Goal: Information Seeking & Learning: Learn about a topic

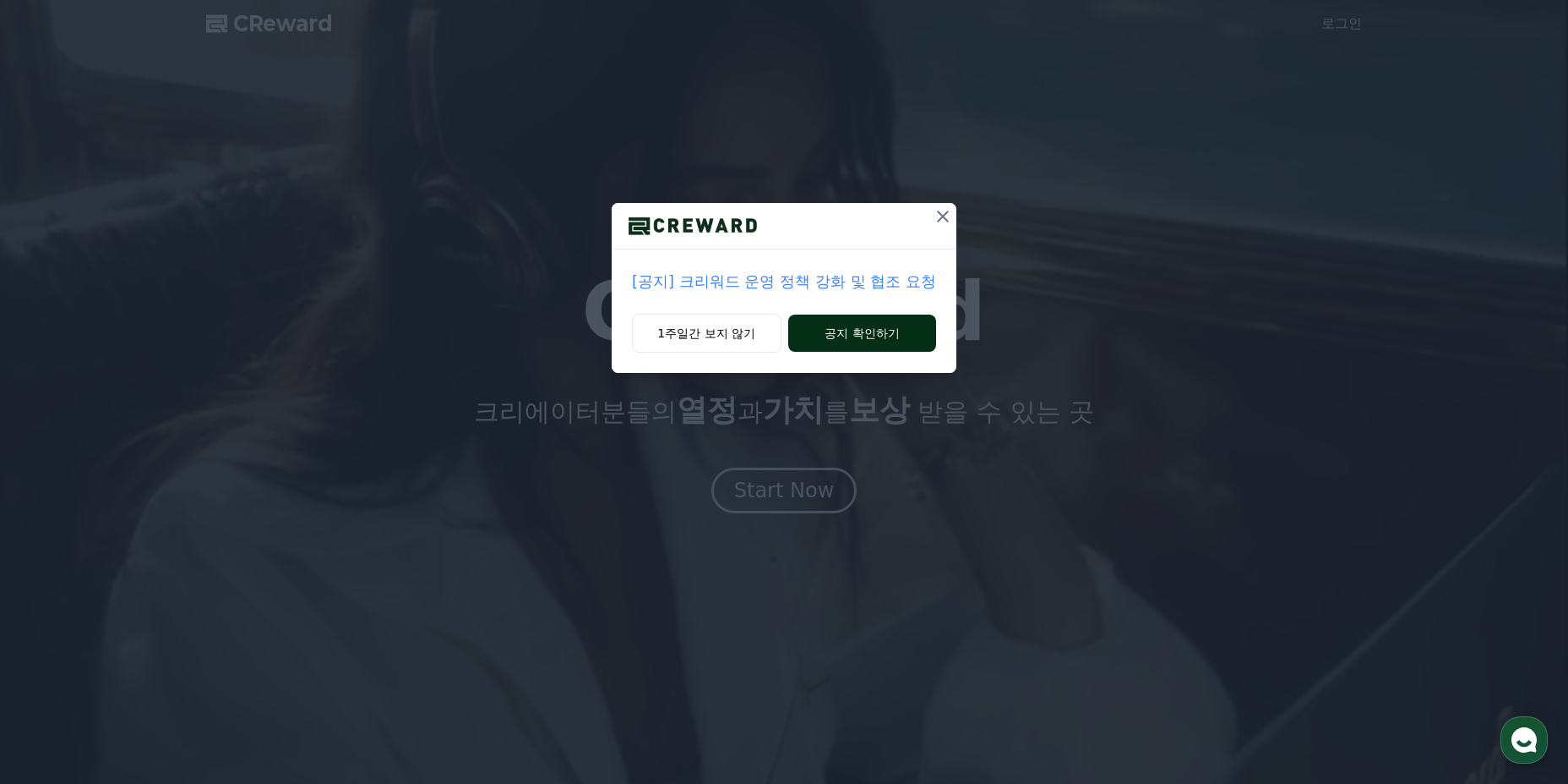
click at [863, 330] on button "공지 확인하기" at bounding box center [862, 333] width 148 height 37
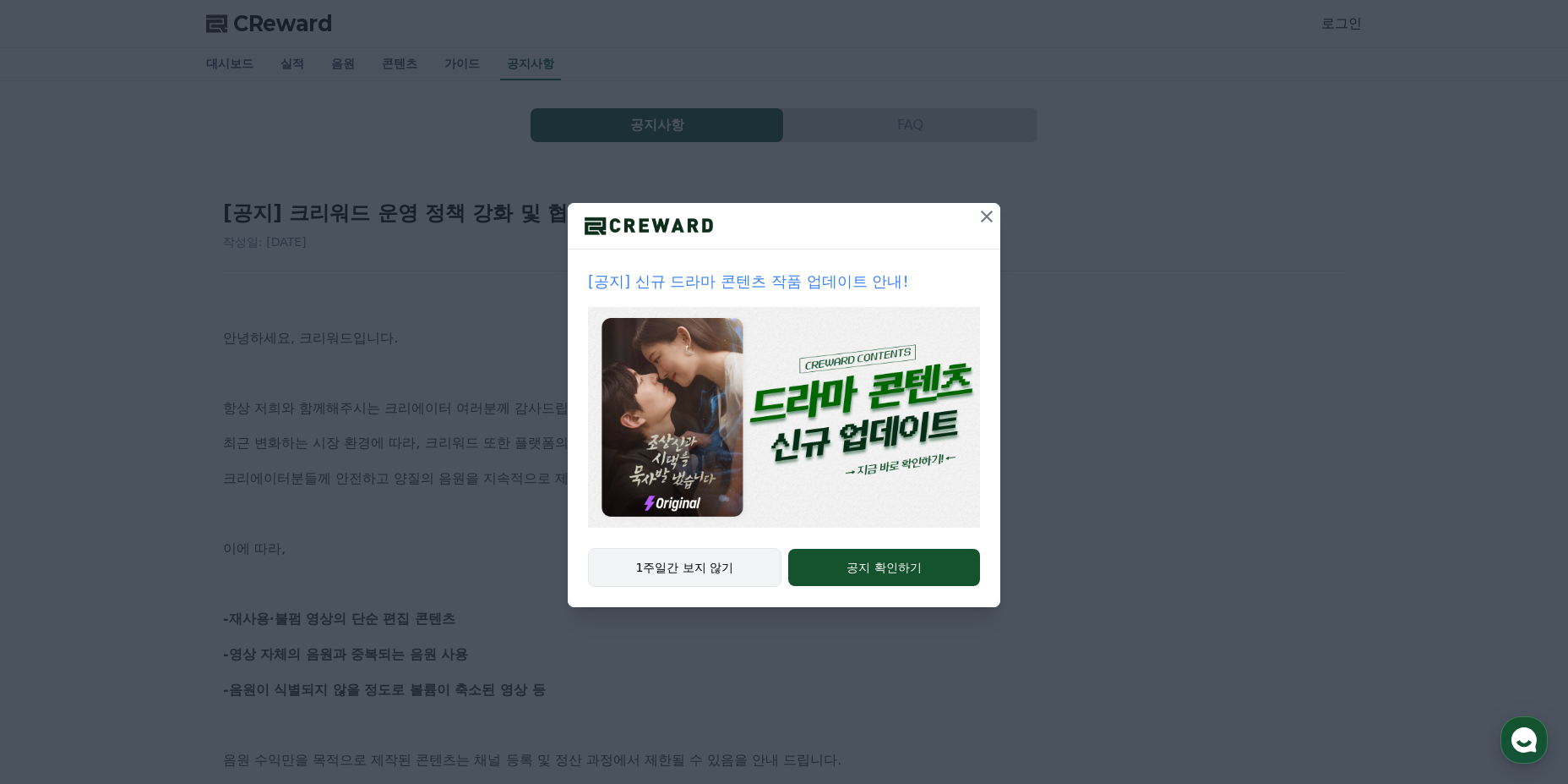
click at [723, 562] on button "1주일간 보지 않기" at bounding box center [685, 567] width 193 height 39
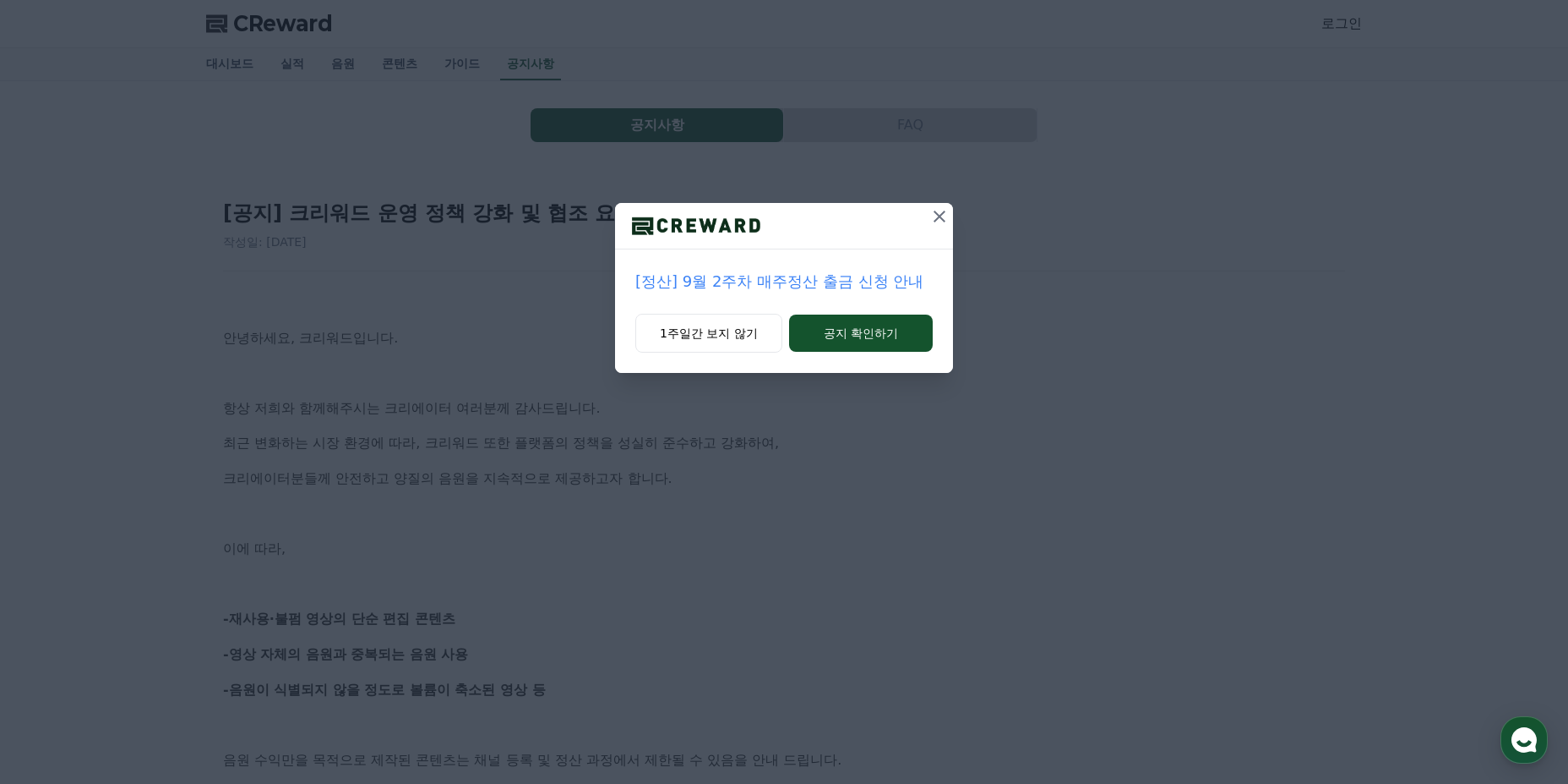
click at [939, 218] on icon at bounding box center [939, 217] width 12 height 12
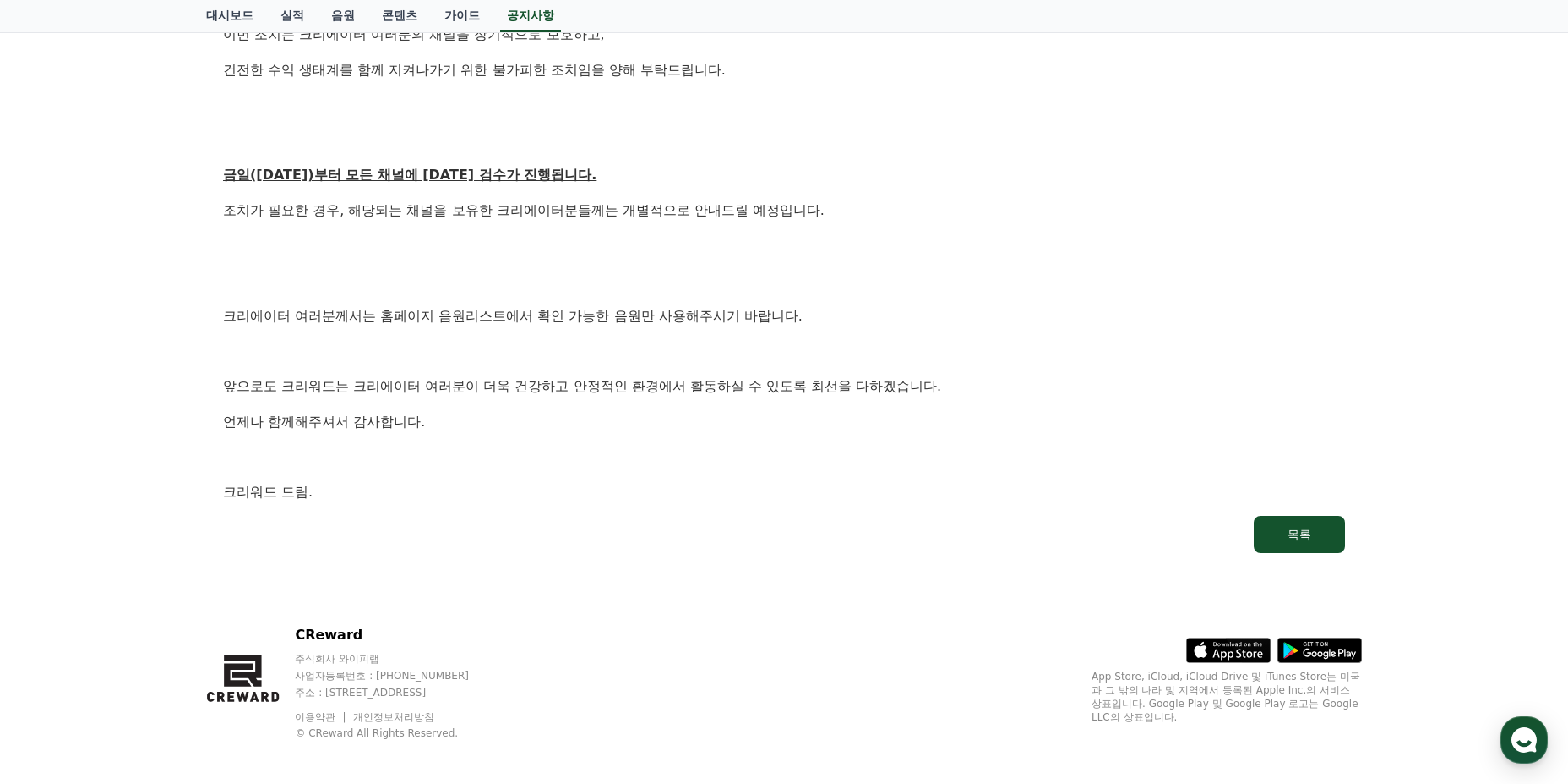
scroll to position [876, 0]
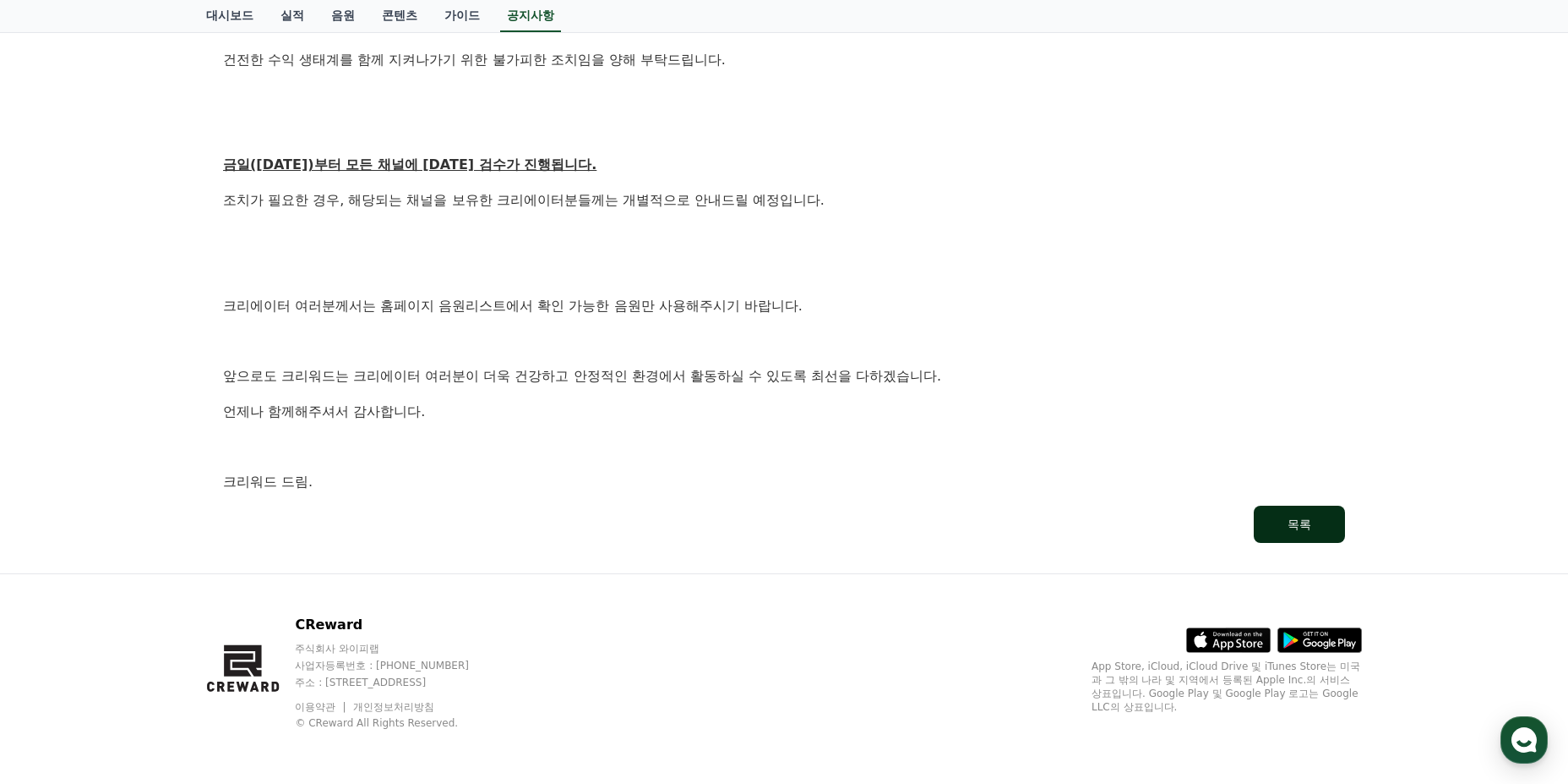
click at [1269, 522] on button "목록" at bounding box center [1299, 524] width 91 height 37
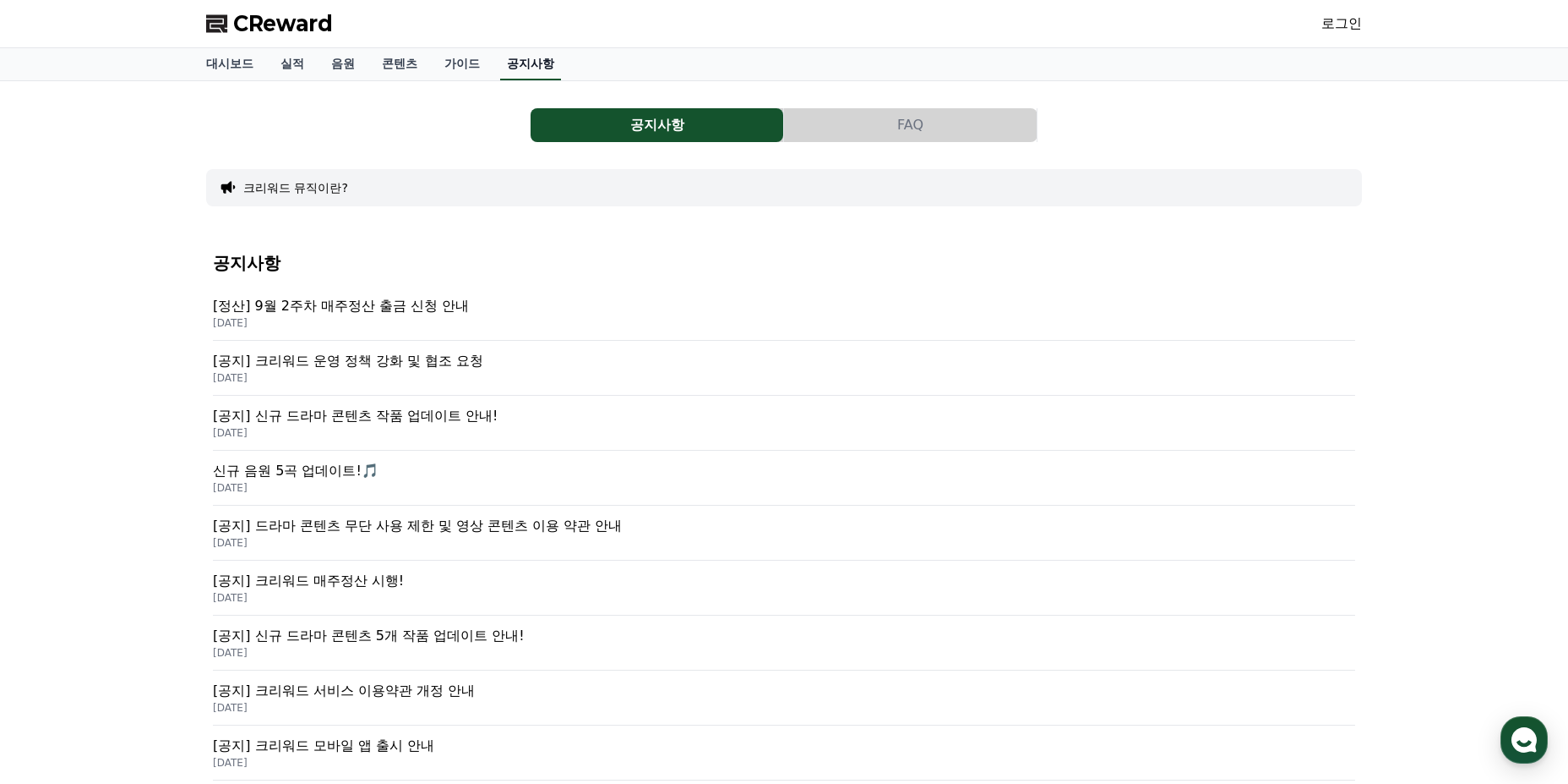
click at [529, 55] on link "공지사항" at bounding box center [530, 64] width 61 height 32
click at [675, 99] on div "공지사항 FAQ 크리워드 뮤직이란? 공지사항 [정산] 9월 2주차 매주정산 출금 신청 안내 [DATE] [공지] 크리워드 운영 정책 강화 및 …" at bounding box center [784, 530] width 1156 height 871
click at [667, 124] on button "공지사항" at bounding box center [657, 125] width 252 height 34
click at [675, 134] on button "공지사항" at bounding box center [657, 125] width 252 height 34
click at [546, 57] on link "공지사항" at bounding box center [530, 64] width 61 height 32
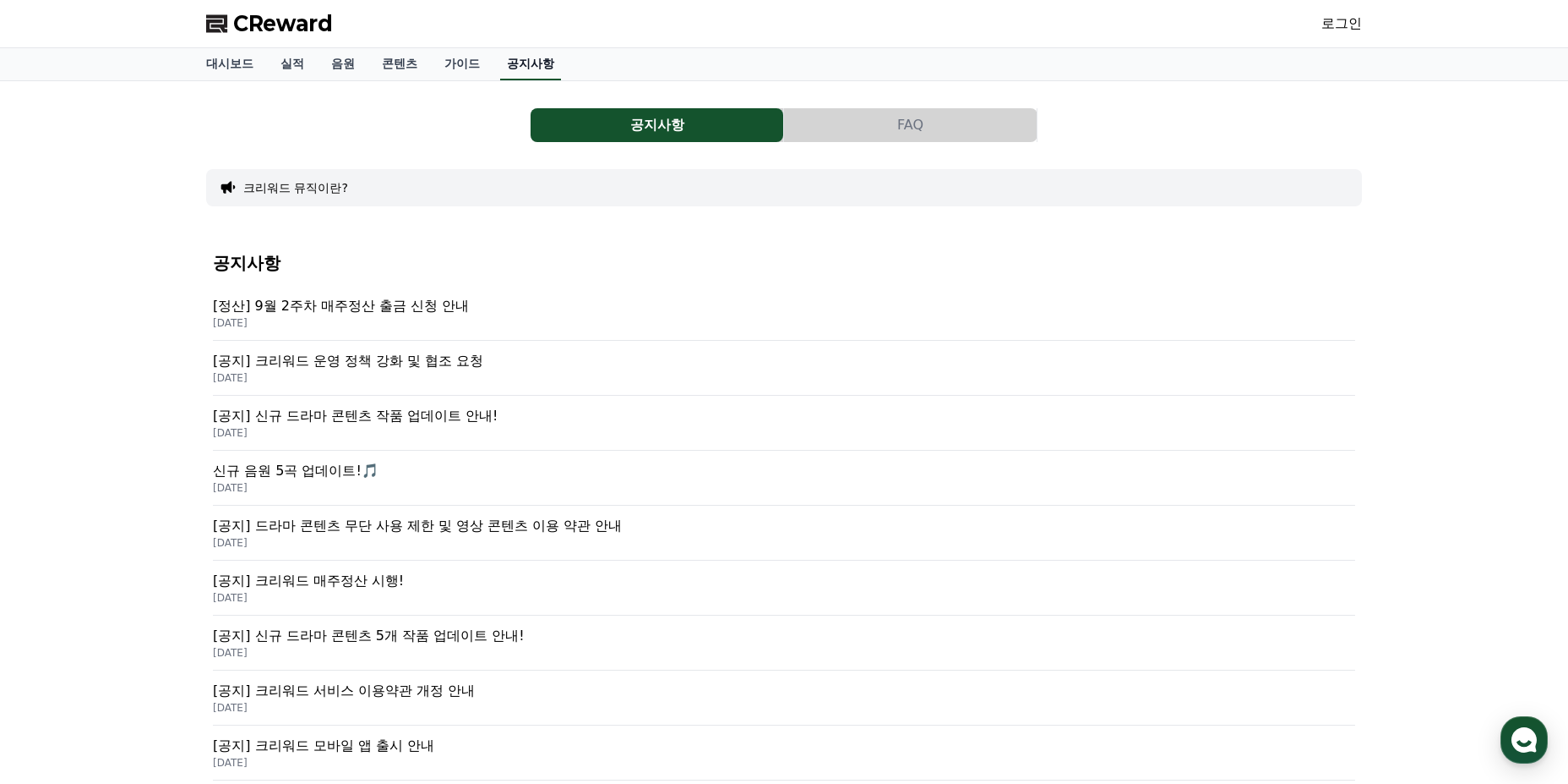
click at [546, 60] on link "공지사항" at bounding box center [530, 64] width 61 height 32
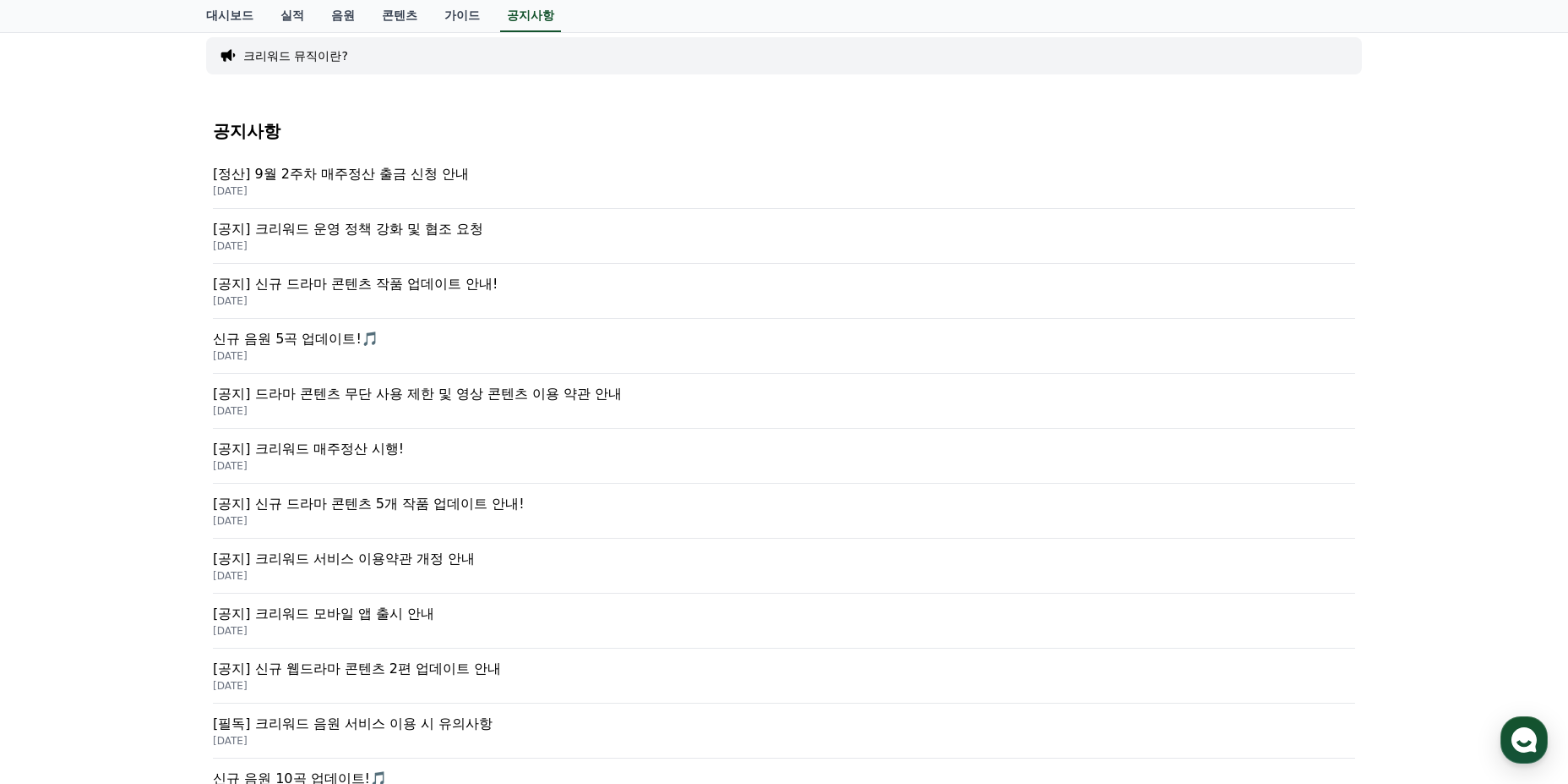
scroll to position [169, 0]
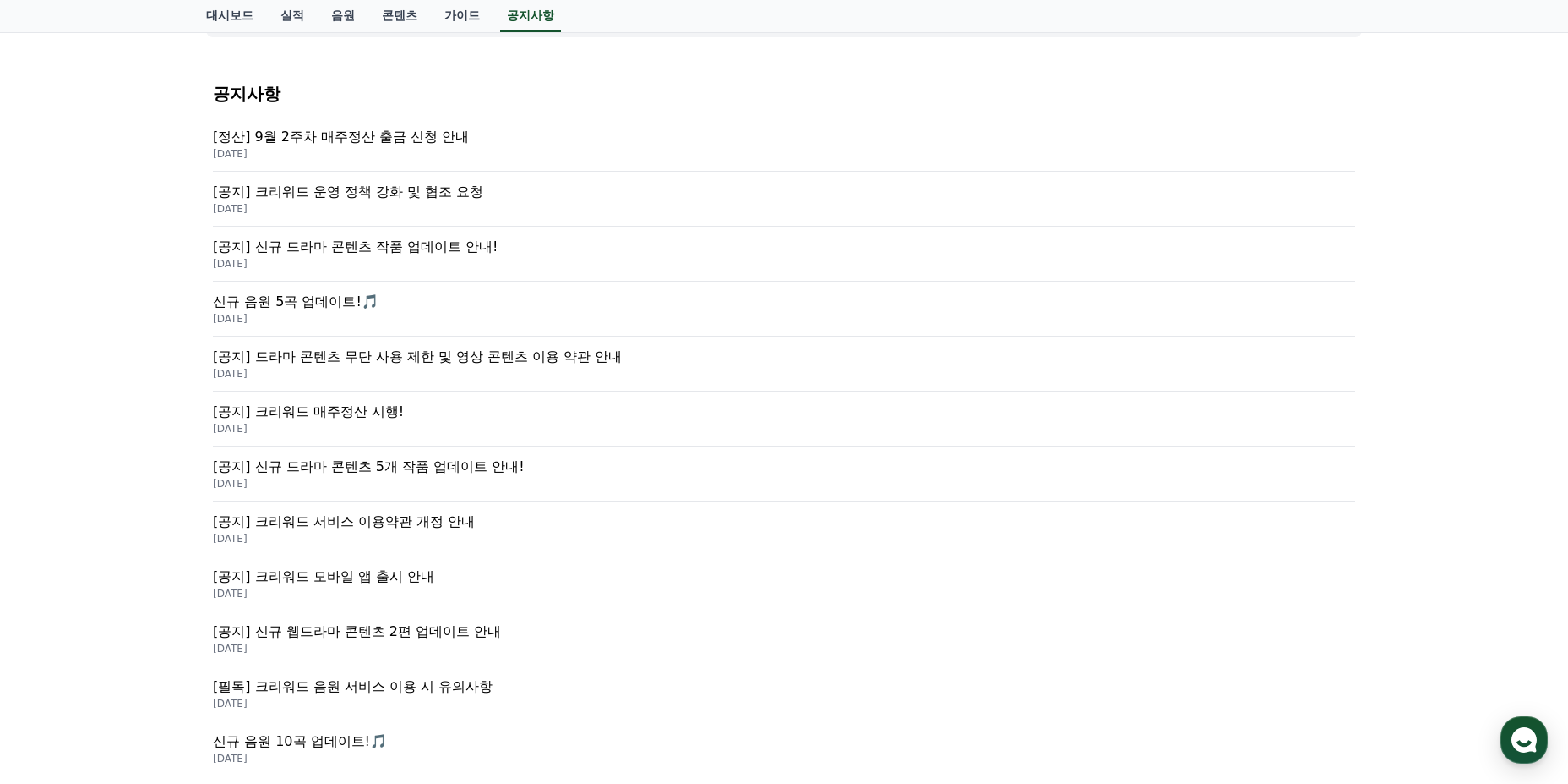
click at [327, 200] on p "[공지] 크리워드 운영 정책 강화 및 협조 요청" at bounding box center [784, 192] width 1142 height 20
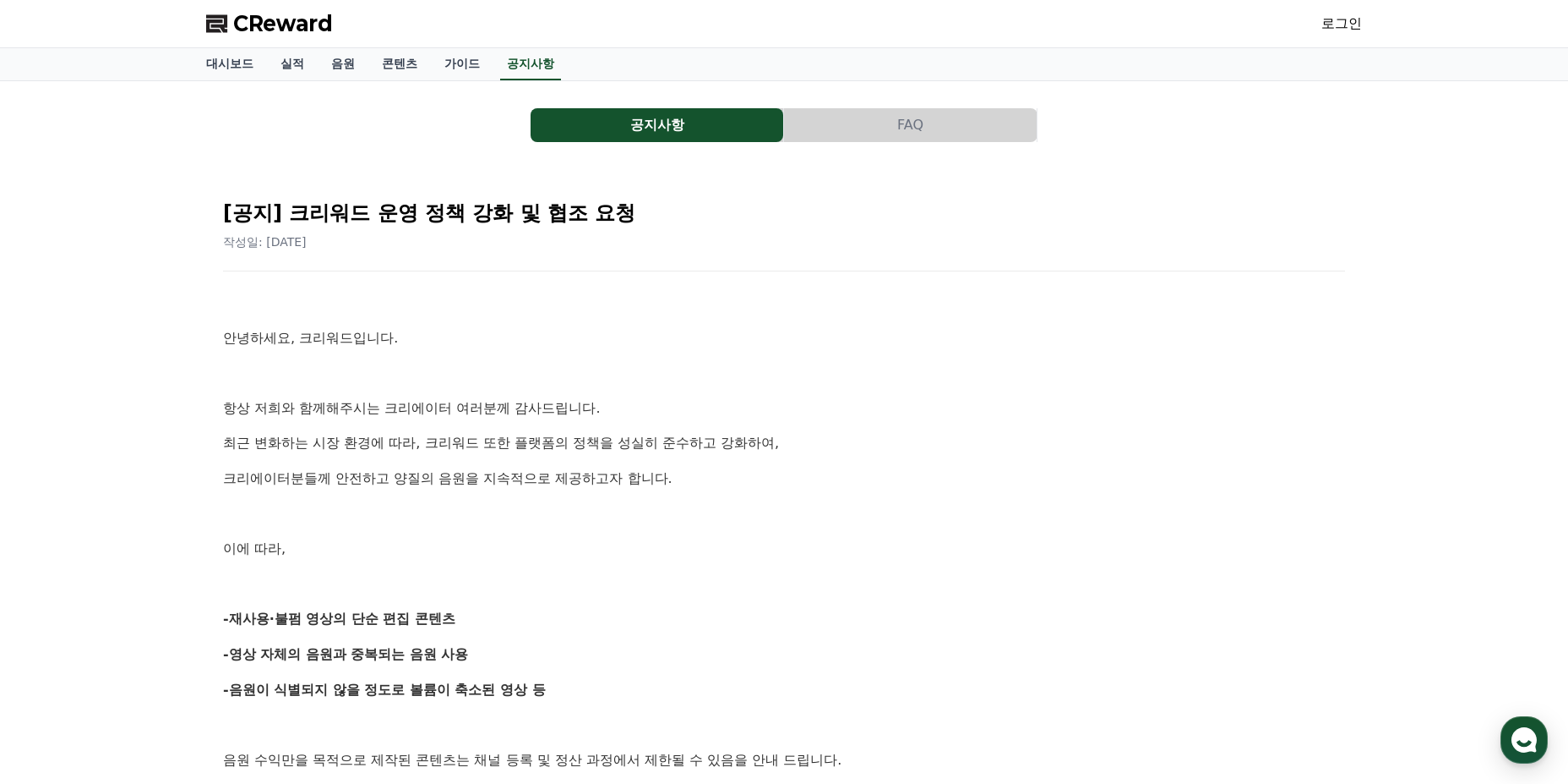
drag, startPoint x: 238, startPoint y: 616, endPoint x: 465, endPoint y: 617, distance: 227.0
click at [465, 617] on p "-재사용·불펌 영상의 단순 편집 콘텐츠" at bounding box center [784, 618] width 1122 height 22
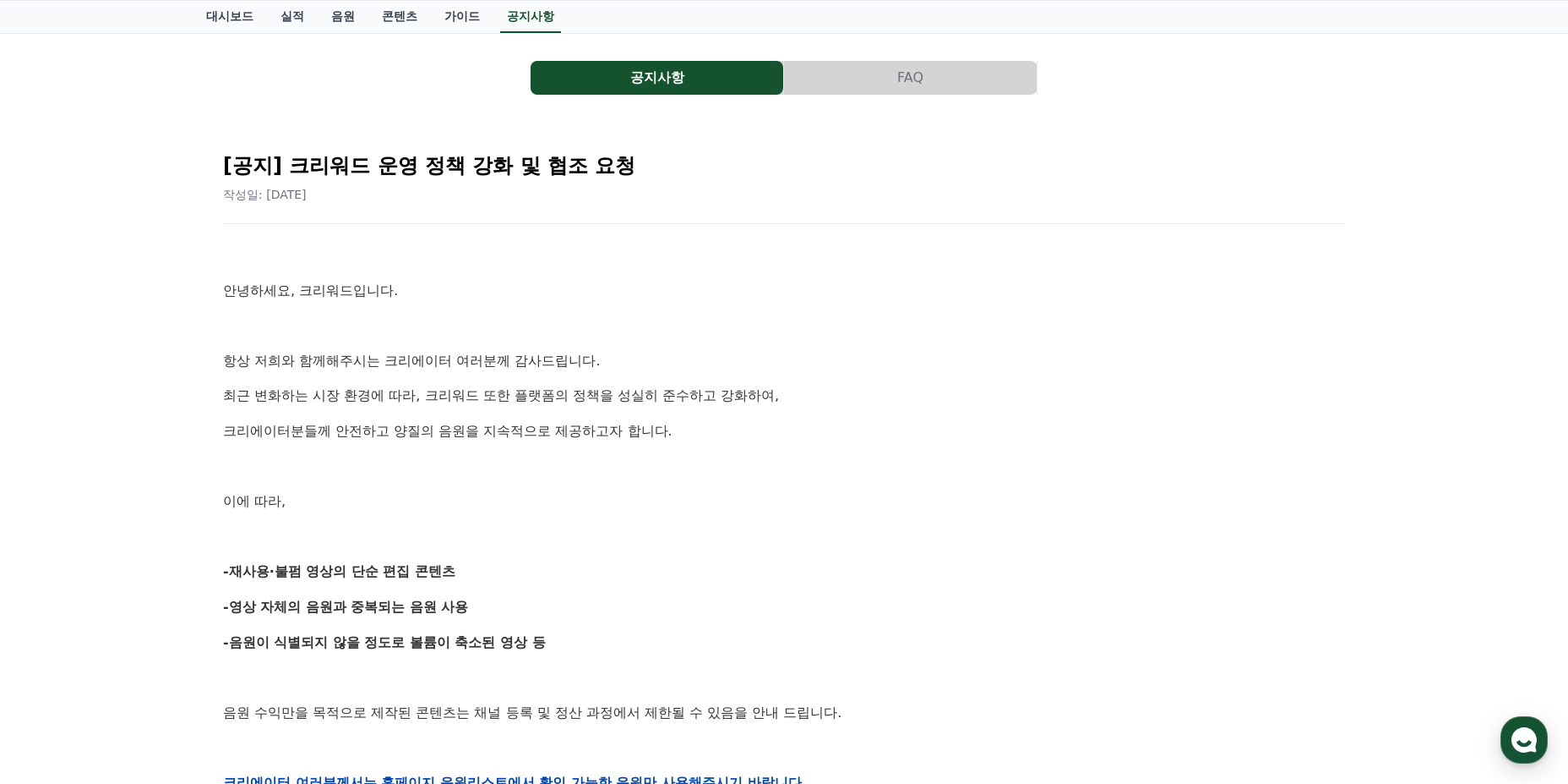
scroll to position [84, 0]
